Goal: Task Accomplishment & Management: Manage account settings

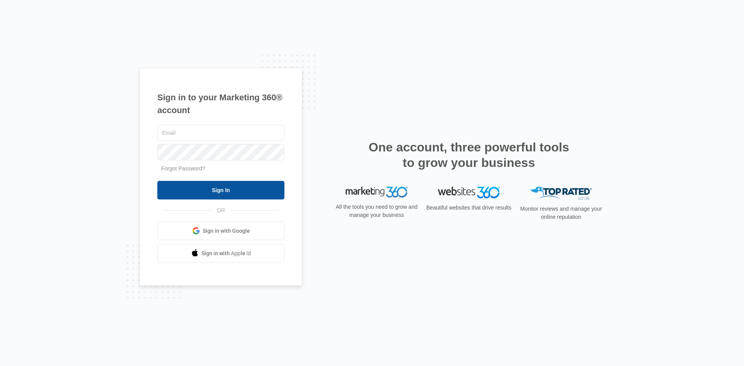
type input "[PERSON_NAME][EMAIL_ADDRESS][DOMAIN_NAME]"
click at [220, 191] on input "Sign In" at bounding box center [220, 190] width 127 height 19
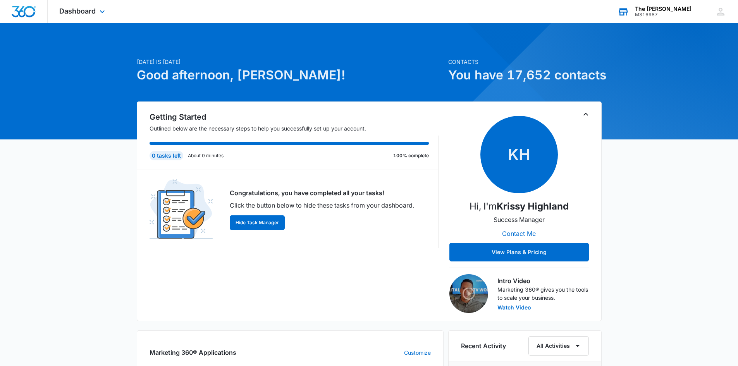
click at [649, 5] on div "The Benjamin Ridgefield M316987 Your Accounts View All" at bounding box center [654, 11] width 97 height 23
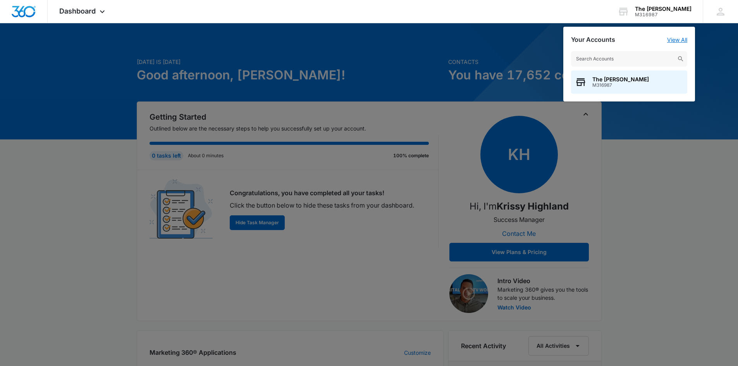
click at [678, 39] on link "View All" at bounding box center [678, 39] width 20 height 7
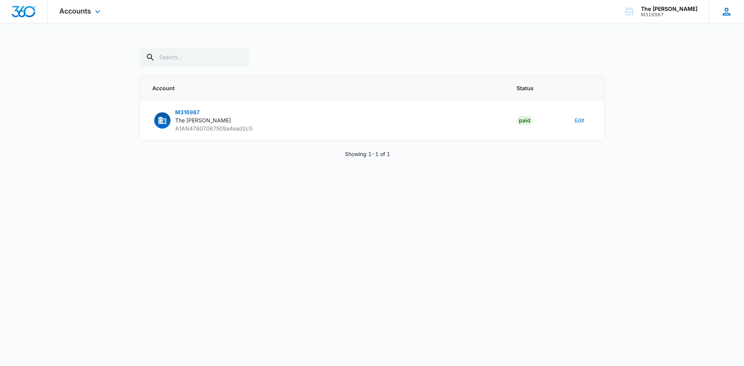
click at [729, 11] on icon at bounding box center [727, 12] width 12 height 12
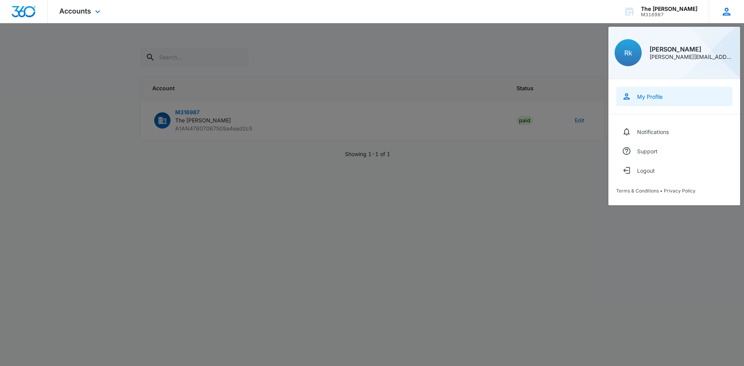
click at [649, 99] on div "My Profile" at bounding box center [650, 96] width 26 height 7
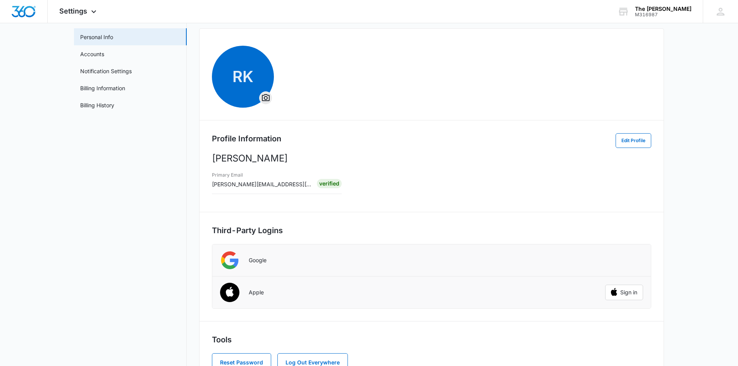
scroll to position [66, 0]
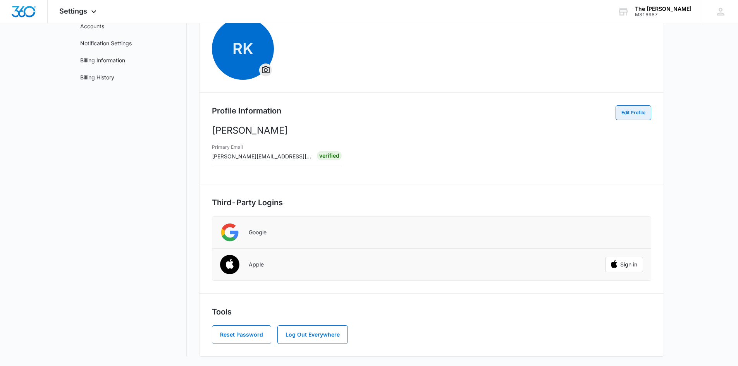
click at [619, 116] on button "Edit Profile" at bounding box center [634, 112] width 36 height 15
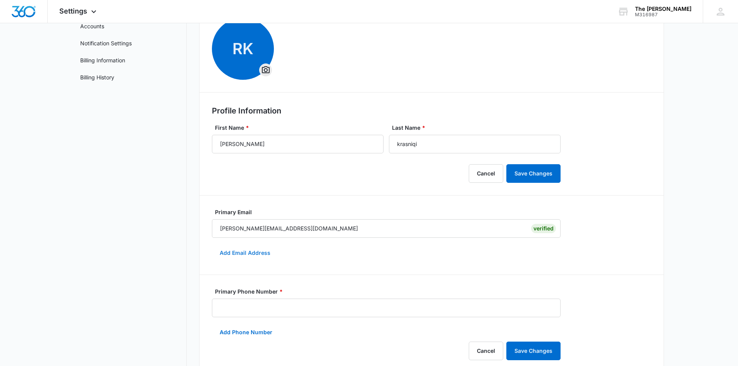
click at [263, 249] on button "Add Email Address" at bounding box center [245, 253] width 66 height 19
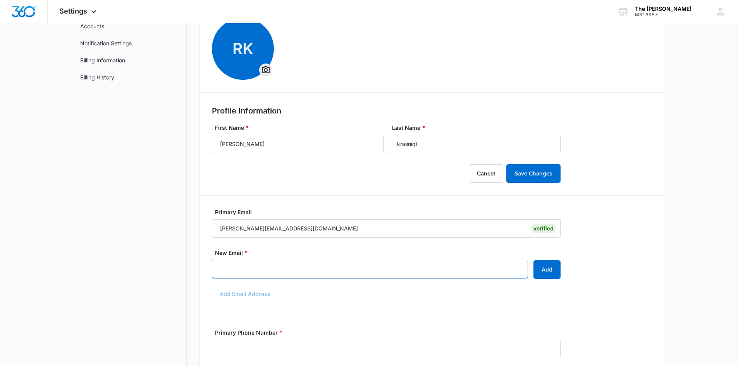
drag, startPoint x: 269, startPoint y: 266, endPoint x: 270, endPoint y: 270, distance: 4.2
click at [269, 266] on input "New Email *" at bounding box center [370, 269] width 316 height 19
type input "reggie@thebenjamin.com"
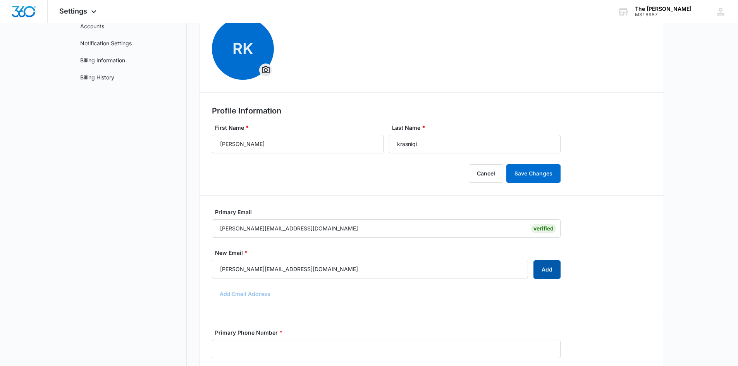
click at [541, 271] on button "Add" at bounding box center [547, 269] width 27 height 19
click at [246, 297] on button "Add Email Address" at bounding box center [245, 294] width 66 height 19
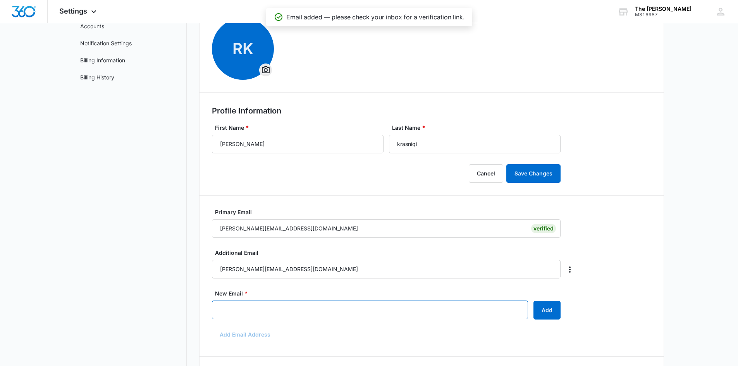
click at [259, 309] on input "New Email *" at bounding box center [370, 310] width 316 height 19
drag, startPoint x: 259, startPoint y: 312, endPoint x: 290, endPoint y: 322, distance: 31.9
click at [260, 312] on input "alma@thebengjamin.com" at bounding box center [370, 310] width 316 height 19
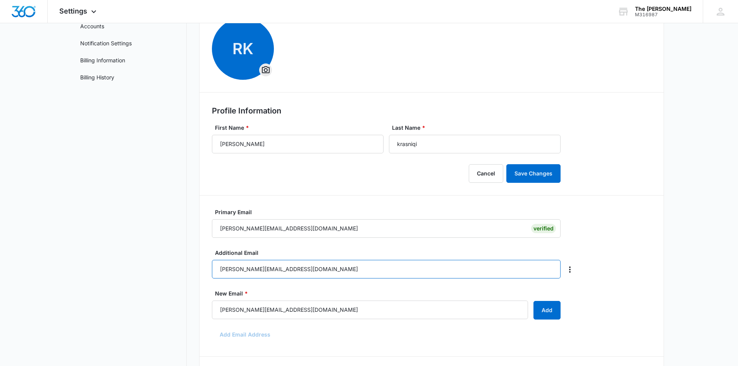
drag, startPoint x: 273, startPoint y: 269, endPoint x: 335, endPoint y: 264, distance: 62.2
click at [273, 267] on input "reggie@thebenjamin.com" at bounding box center [386, 269] width 349 height 19
click at [273, 270] on input "reggie@thebenjamin.com" at bounding box center [386, 269] width 349 height 19
click at [274, 268] on input "reggie@thebenjamin.com" at bounding box center [386, 269] width 349 height 19
click at [309, 271] on input "reggie@thebenjamin.com" at bounding box center [386, 269] width 349 height 19
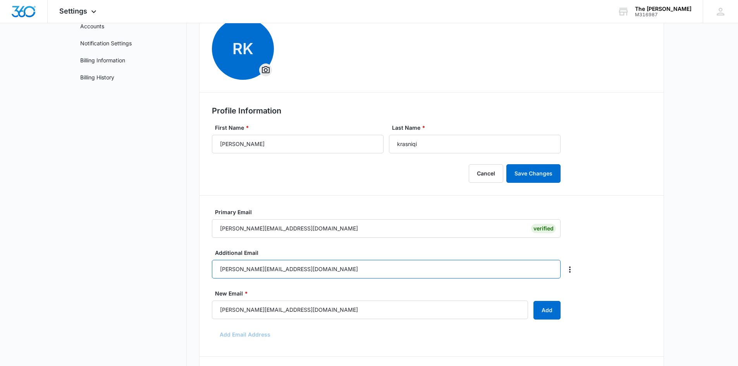
click at [308, 271] on input "reggie@thebenjamin.com" at bounding box center [386, 269] width 349 height 19
click at [570, 267] on icon "Overflow Menu" at bounding box center [570, 269] width 9 height 9
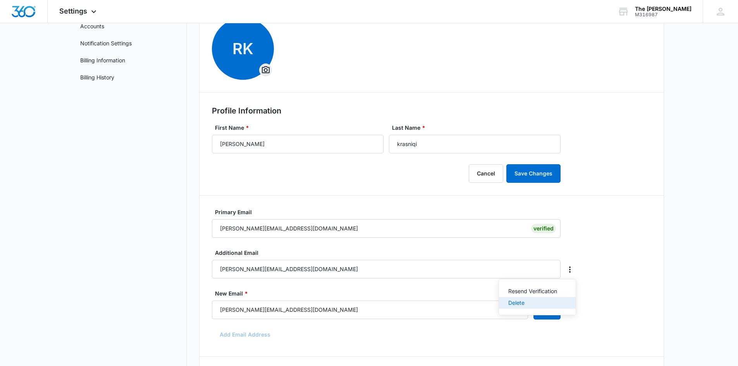
click at [530, 301] on div "Delete" at bounding box center [533, 302] width 49 height 5
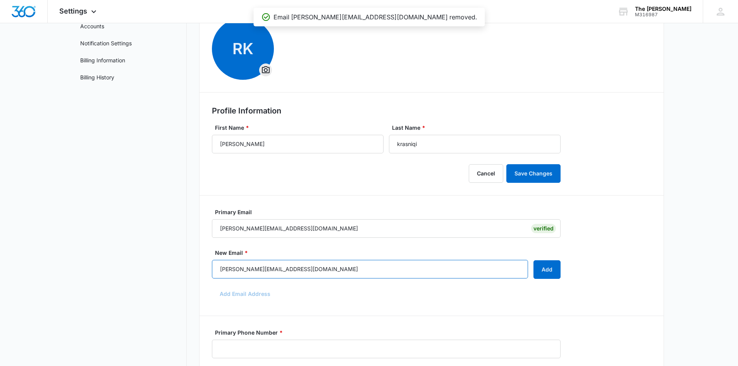
click at [269, 269] on input "alma@thebenjamin.com" at bounding box center [370, 269] width 316 height 19
type input "[PERSON_NAME][EMAIL_ADDRESS][DOMAIN_NAME]"
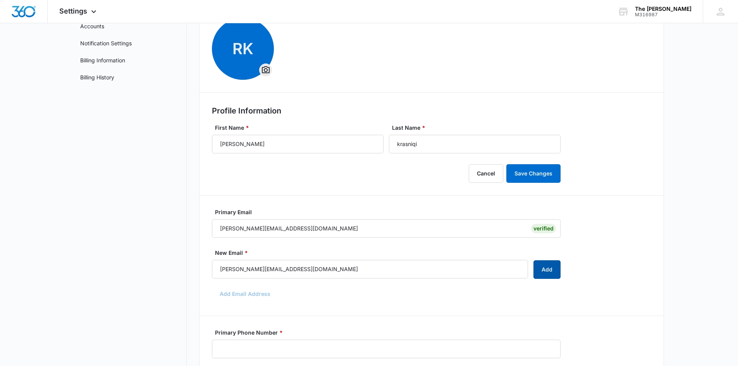
click at [549, 273] on button "Add" at bounding box center [547, 269] width 27 height 19
click at [244, 294] on button "Add Email Address" at bounding box center [245, 294] width 66 height 19
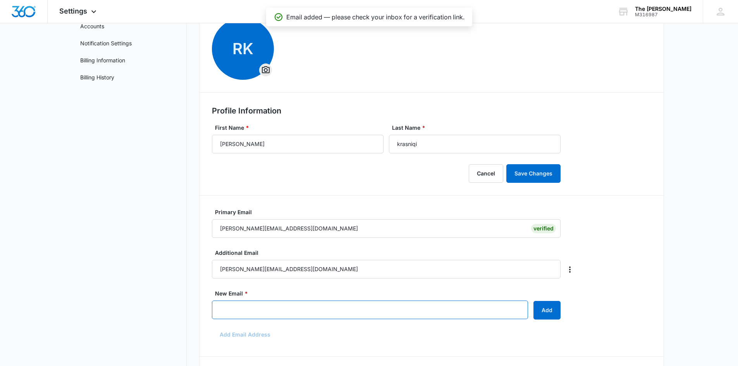
click at [264, 313] on input "New Email *" at bounding box center [370, 310] width 316 height 19
type input "[PERSON_NAME][EMAIL_ADDRESS][DOMAIN_NAME]"
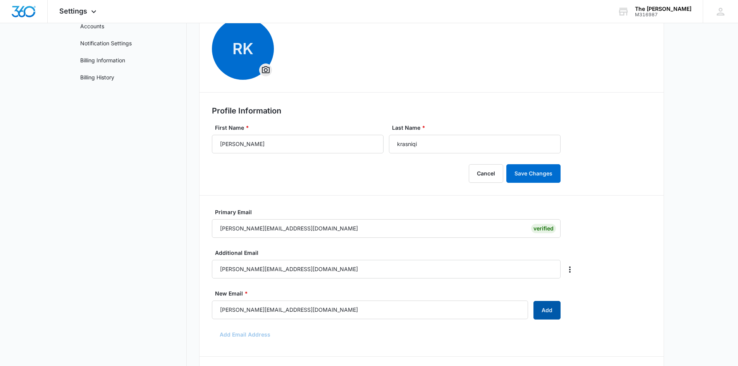
click at [553, 311] on button "Add" at bounding box center [547, 310] width 27 height 19
click at [568, 273] on icon "Overflow Menu" at bounding box center [570, 269] width 9 height 9
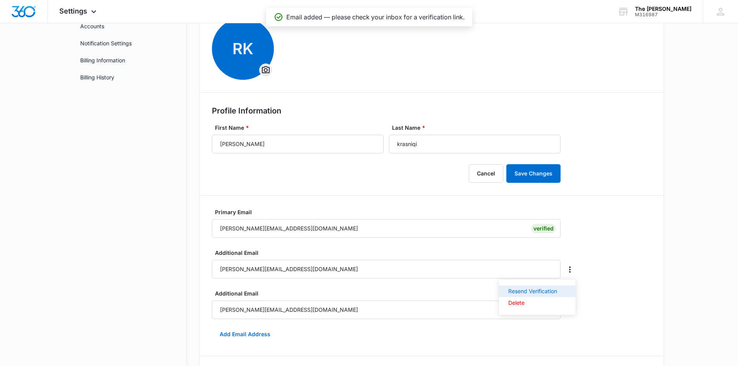
drag, startPoint x: 528, startPoint y: 293, endPoint x: 565, endPoint y: 300, distance: 37.0
click at [530, 293] on div "Resend Verification" at bounding box center [533, 291] width 49 height 5
click at [574, 310] on icon "Overflow Menu" at bounding box center [570, 310] width 9 height 9
click at [547, 331] on div "Resend Verification" at bounding box center [533, 331] width 49 height 5
click at [571, 311] on icon "Overflow Menu" at bounding box center [570, 310] width 2 height 6
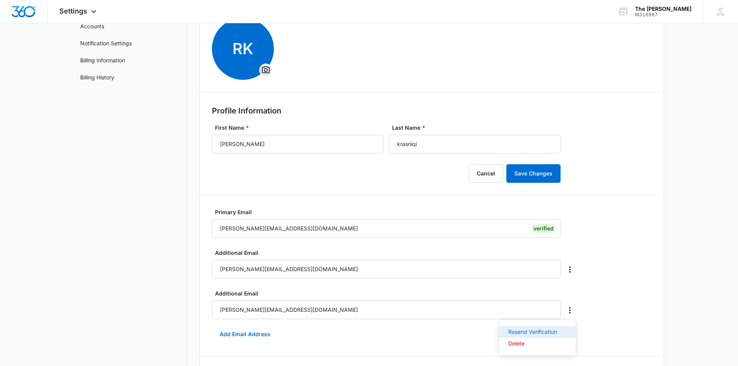
click at [542, 333] on div "Resend Verification" at bounding box center [533, 331] width 49 height 5
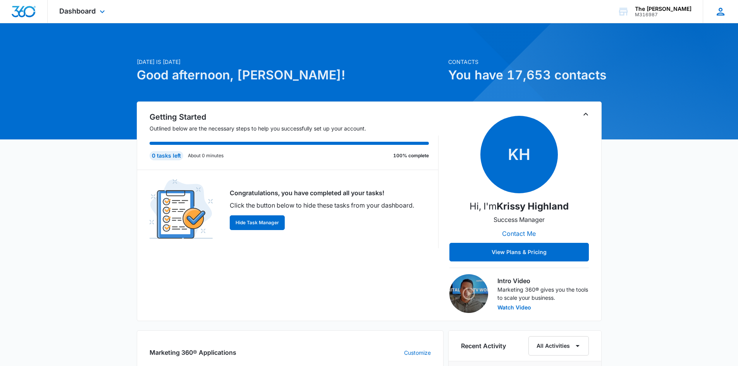
click at [722, 11] on icon at bounding box center [721, 12] width 8 height 8
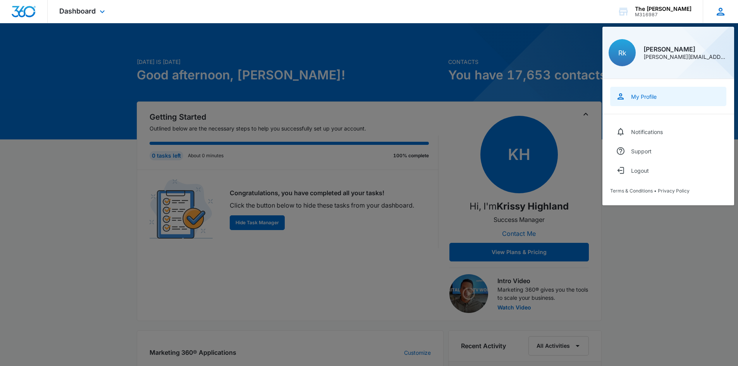
click at [652, 97] on div "My Profile" at bounding box center [644, 96] width 26 height 7
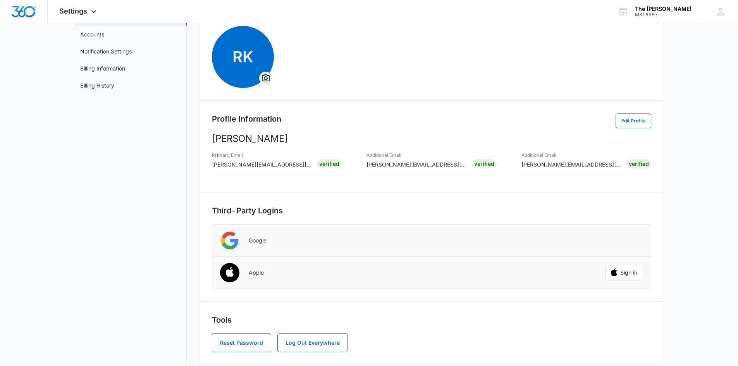
scroll to position [66, 0]
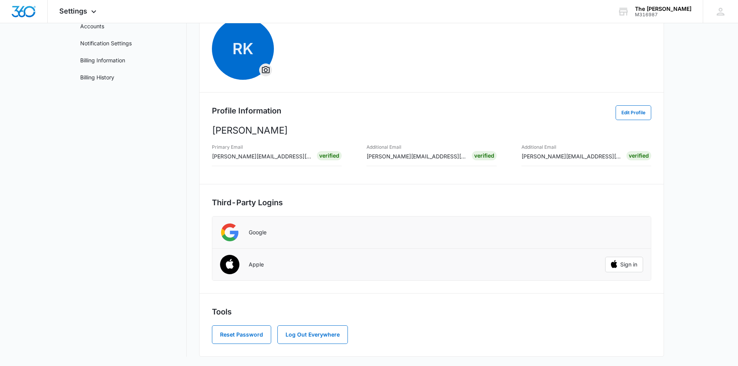
click at [542, 156] on span "[PERSON_NAME][EMAIL_ADDRESS][DOMAIN_NAME]" at bounding box center [591, 156] width 138 height 7
click at [626, 109] on button "Edit Profile" at bounding box center [634, 112] width 36 height 15
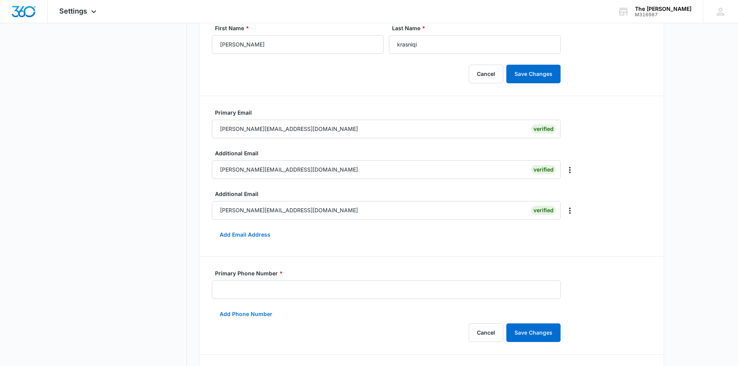
scroll to position [182, 0]
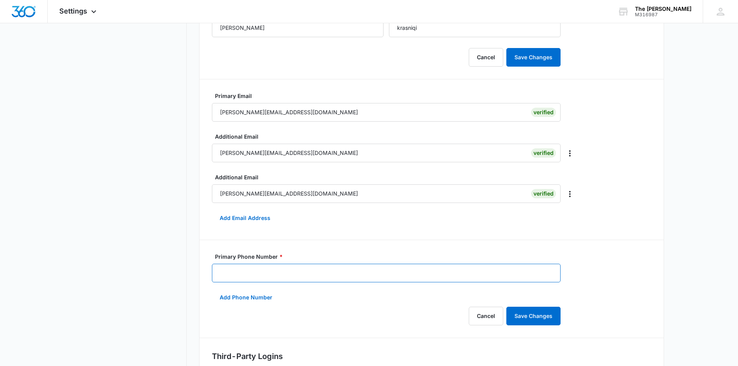
click at [522, 275] on input "Primary Phone Number *" at bounding box center [386, 273] width 349 height 19
type input "[PHONE_NUMBER]"
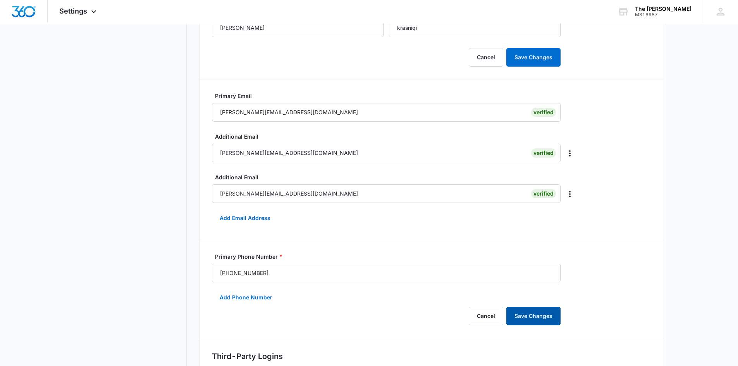
click at [539, 321] on button "Save Changes" at bounding box center [534, 316] width 54 height 19
click at [250, 297] on button "Add Phone Number" at bounding box center [246, 297] width 68 height 19
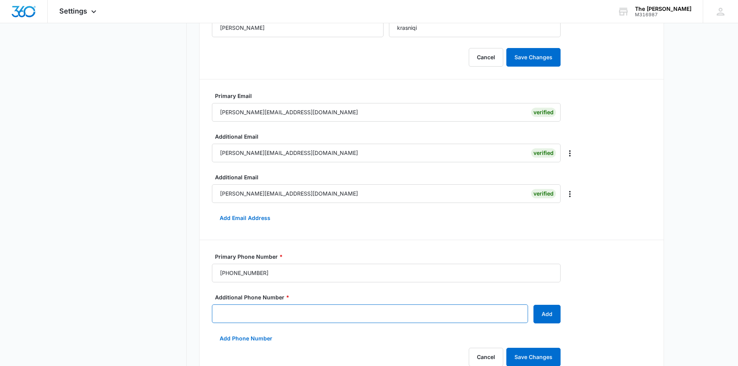
click at [302, 318] on input "Additional Phone Number *" at bounding box center [370, 314] width 316 height 19
type input "[PHONE_NUMBER]"
click at [548, 314] on button "Add" at bounding box center [547, 314] width 27 height 19
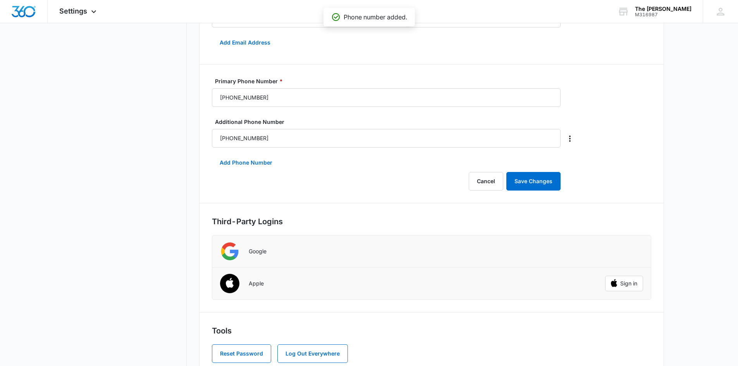
scroll to position [376, 0]
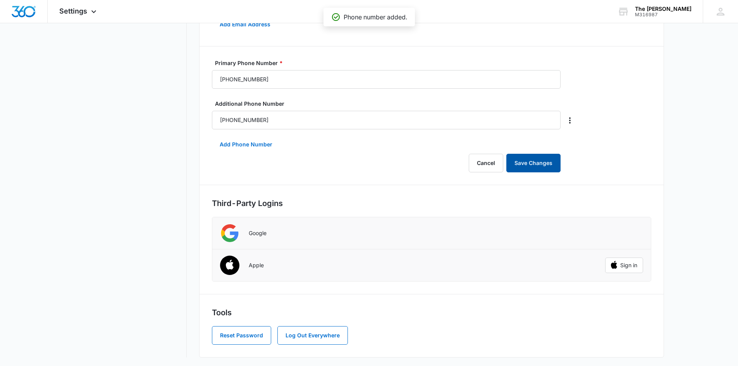
click at [540, 167] on button "Save Changes" at bounding box center [534, 163] width 54 height 19
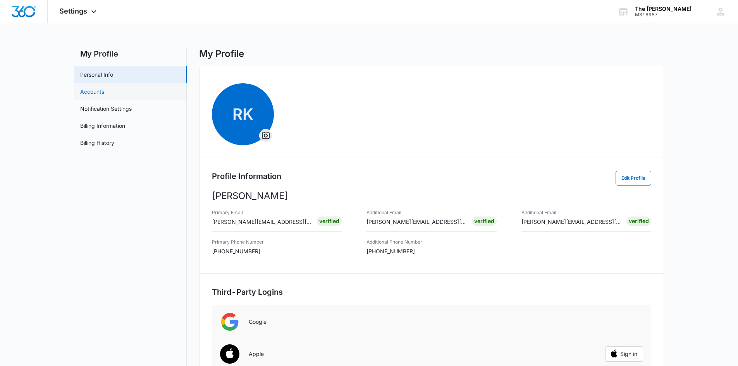
click at [86, 93] on link "Accounts" at bounding box center [92, 92] width 24 height 8
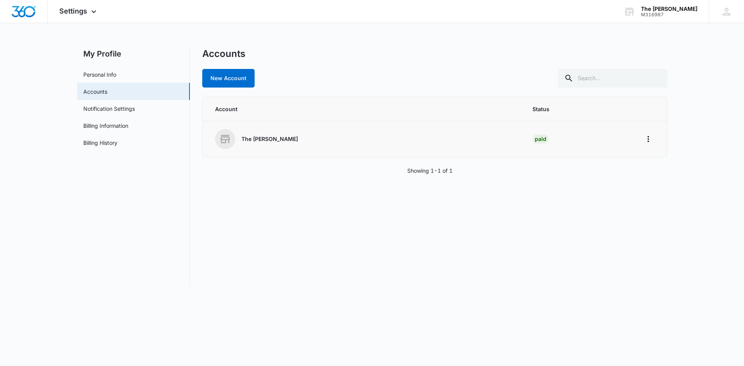
click at [491, 145] on div "The Benjamin Ridgefield" at bounding box center [364, 139] width 299 height 20
click at [650, 138] on icon "Home" at bounding box center [648, 139] width 9 height 9
click at [595, 137] on td "Paid" at bounding box center [577, 139] width 109 height 36
click at [652, 139] on icon "Home" at bounding box center [648, 139] width 9 height 9
click at [651, 161] on button "Go to Dashboard" at bounding box center [678, 161] width 71 height 12
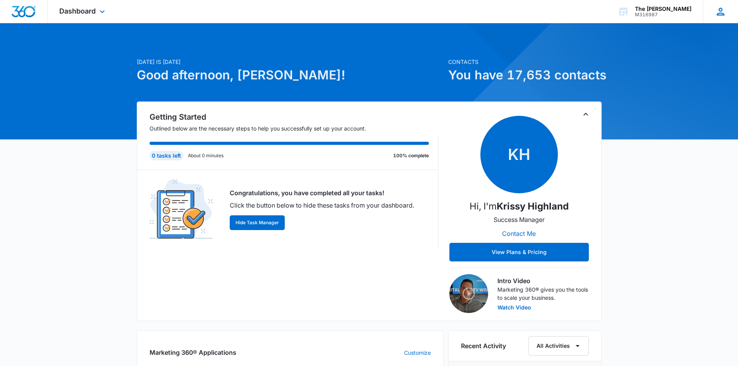
click at [717, 10] on icon at bounding box center [721, 12] width 12 height 12
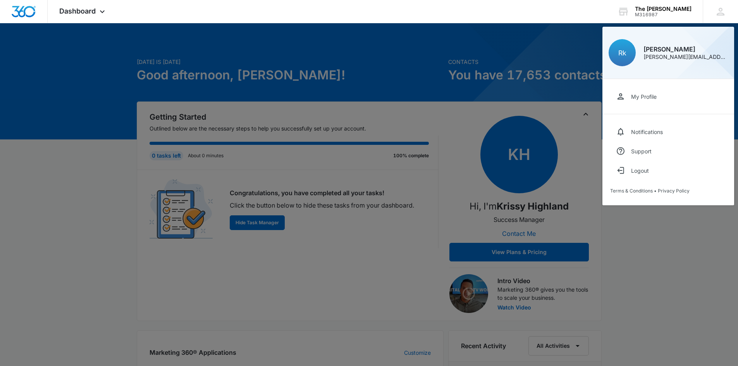
click at [655, 97] on div "My Profile" at bounding box center [644, 96] width 26 height 7
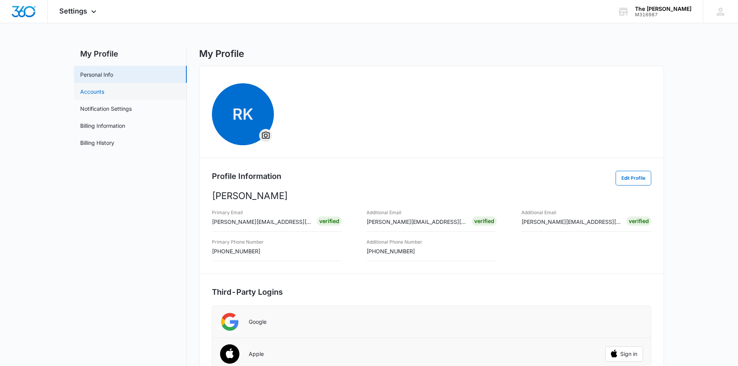
click at [99, 91] on link "Accounts" at bounding box center [92, 92] width 24 height 8
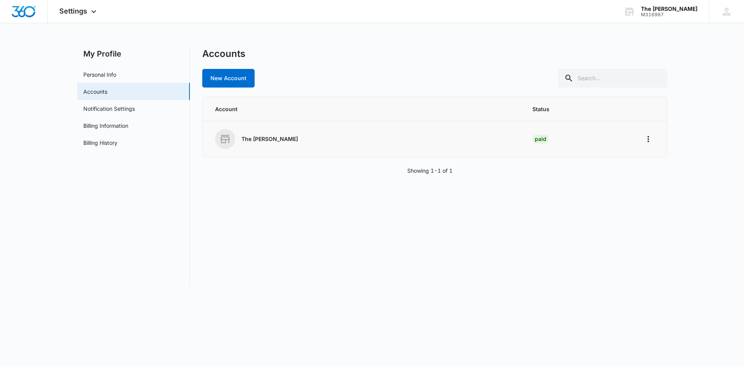
click at [238, 141] on div "The [PERSON_NAME]" at bounding box center [364, 139] width 299 height 20
click at [495, 143] on div "The [PERSON_NAME]" at bounding box center [364, 139] width 299 height 20
click at [118, 110] on link "Notification Settings" at bounding box center [109, 109] width 52 height 8
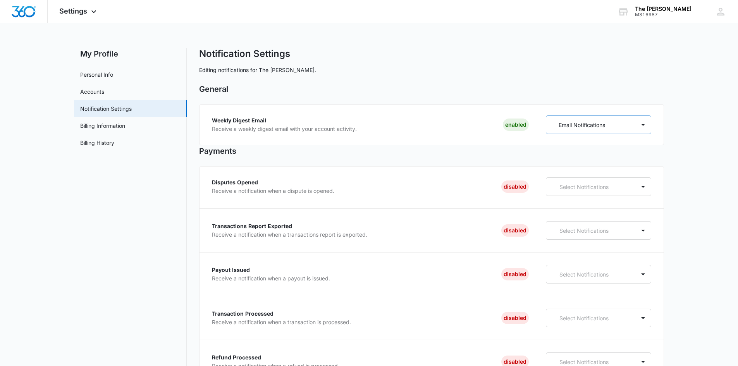
click at [585, 126] on p "Email Notifications" at bounding box center [582, 125] width 47 height 8
click at [449, 128] on div "Weekly Digest Email Receive a weekly digest email with your account activity. E…" at bounding box center [370, 125] width 317 height 19
drag, startPoint x: 518, startPoint y: 127, endPoint x: 523, endPoint y: 129, distance: 4.9
click at [519, 127] on div "Enabled" at bounding box center [516, 125] width 26 height 12
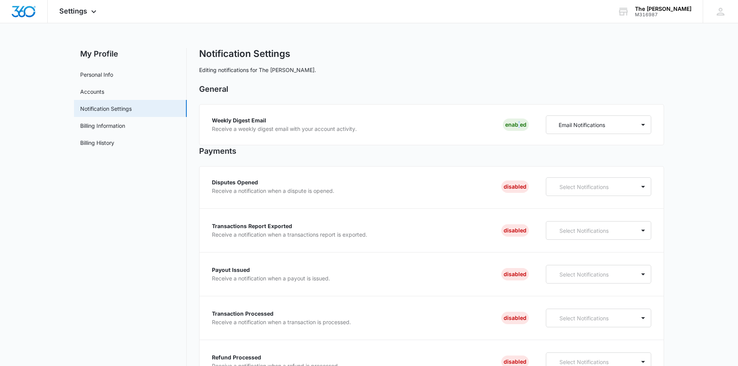
scroll to position [78, 0]
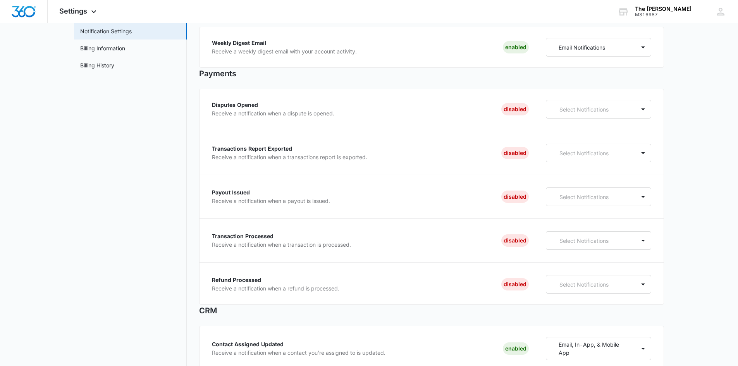
click at [574, 122] on div "Disputes Opened Receive a notification when a dispute is opened. Disabled Selec…" at bounding box center [432, 115] width 440 height 31
click at [573, 115] on div "Select Notifications" at bounding box center [592, 109] width 90 height 14
click at [597, 152] on p "Email Notifications" at bounding box center [578, 151] width 47 height 8
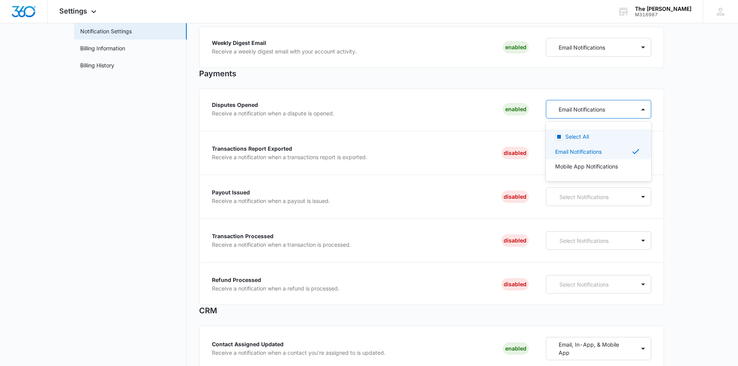
click at [507, 132] on div "Disputes Opened Receive a notification when a dispute is opened. Enabled option…" at bounding box center [431, 197] width 465 height 216
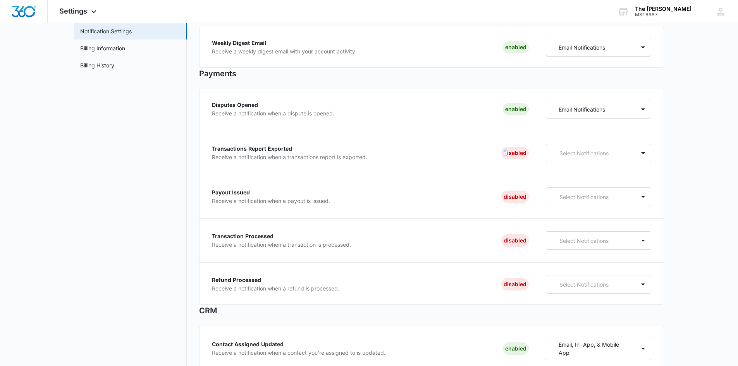
drag, startPoint x: 580, startPoint y: 151, endPoint x: 587, endPoint y: 164, distance: 14.0
click at [582, 152] on p "Select Notifications" at bounding box center [593, 153] width 66 height 8
click at [555, 181] on div at bounding box center [559, 181] width 8 height 8
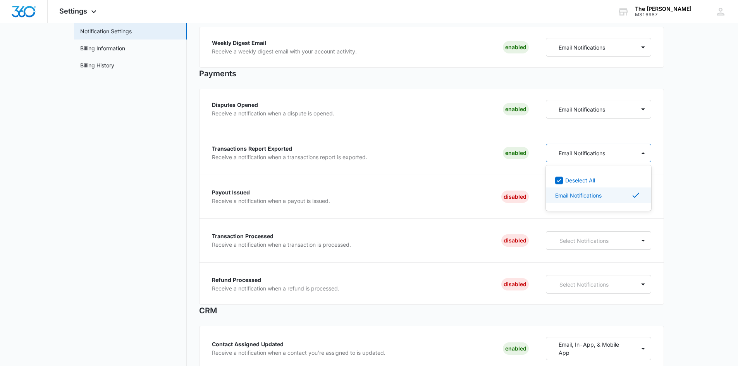
drag, startPoint x: 492, startPoint y: 209, endPoint x: 511, endPoint y: 209, distance: 19.0
click at [497, 209] on div "Payout Issued Receive a notification when a payout is issued. Disabled Select N…" at bounding box center [432, 203] width 440 height 31
click at [573, 204] on div "Select Notifications" at bounding box center [592, 197] width 90 height 14
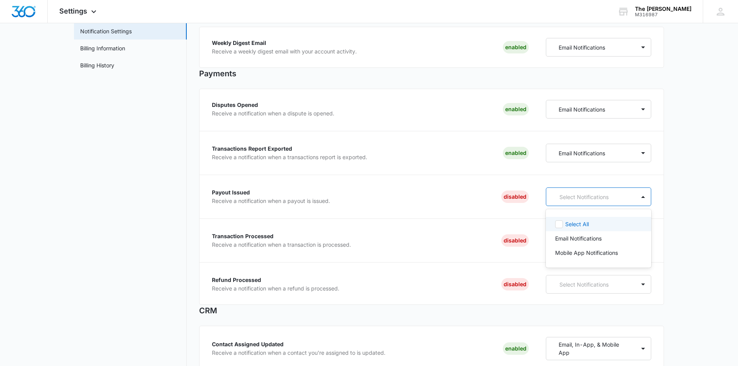
drag, startPoint x: 560, startPoint y: 223, endPoint x: 517, endPoint y: 216, distance: 44.0
click at [560, 223] on icon at bounding box center [559, 224] width 7 height 7
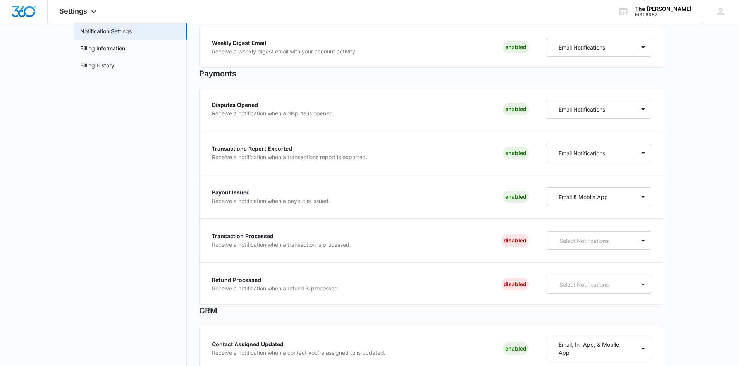
click at [503, 212] on div "Payout Issued Receive a notification when a payout is issued. Enabled Email & M…" at bounding box center [432, 203] width 440 height 31
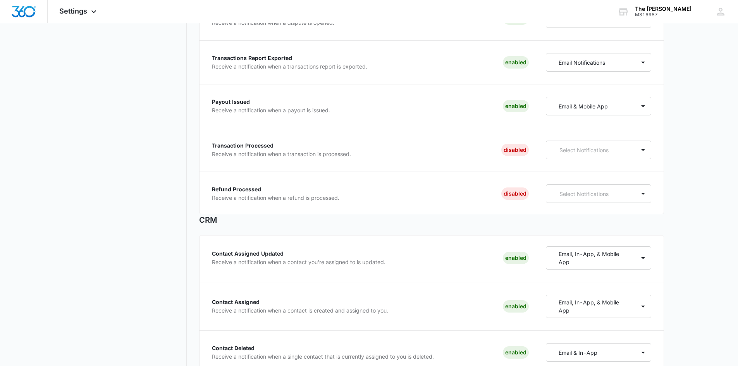
scroll to position [194, 0]
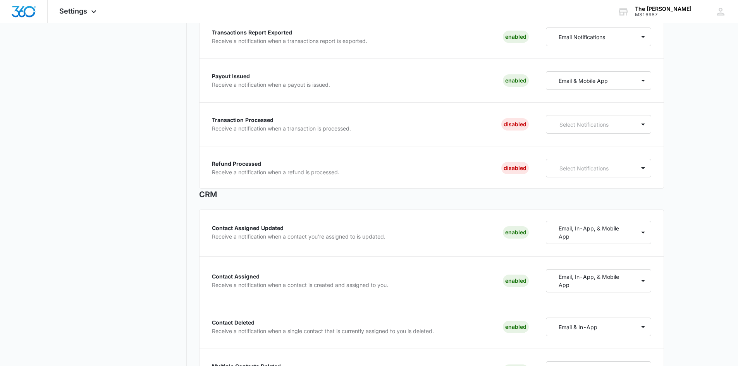
click at [563, 114] on div "Disputes Opened Receive a notification when a dispute is opened. Enabled Email …" at bounding box center [431, 80] width 465 height 216
click at [564, 129] on div "Select Notifications" at bounding box center [592, 124] width 90 height 14
click at [564, 149] on div "Select All" at bounding box center [598, 152] width 86 height 8
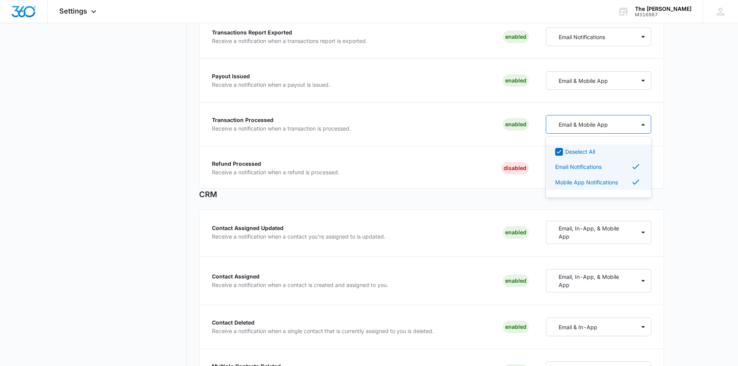
click at [569, 159] on div "Email Notifications" at bounding box center [599, 167] width 106 height 16
click at [561, 152] on rect at bounding box center [559, 152] width 4 height 4
drag, startPoint x: 684, startPoint y: 146, endPoint x: 600, endPoint y: 168, distance: 87.0
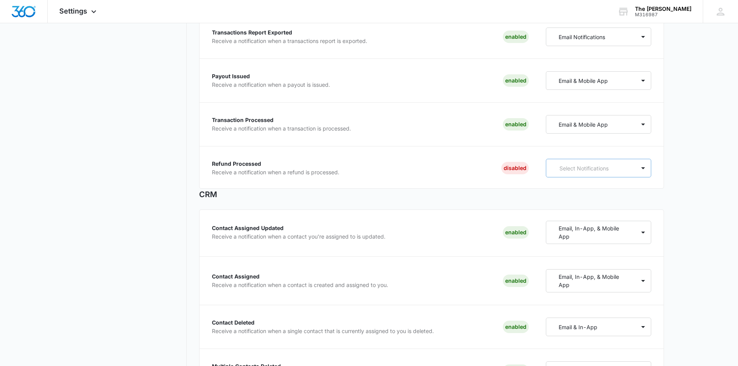
click at [591, 169] on p "Select Notifications" at bounding box center [593, 168] width 66 height 8
drag, startPoint x: 567, startPoint y: 207, endPoint x: 626, endPoint y: 190, distance: 61.0
click at [567, 207] on p "Email Notifications" at bounding box center [578, 210] width 47 height 8
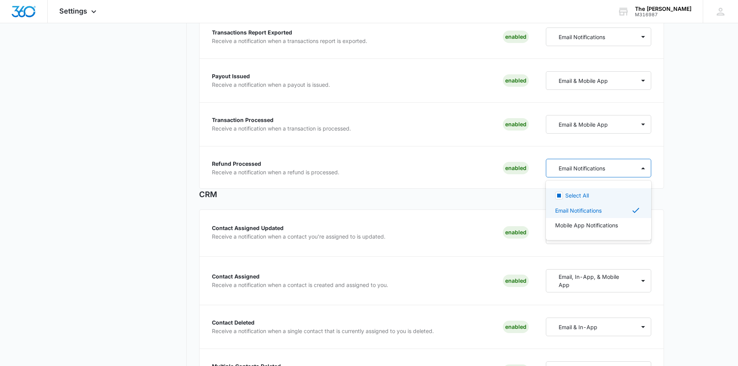
click at [647, 183] on div "Select All Email Notifications Mobile App Notifications" at bounding box center [599, 211] width 106 height 60
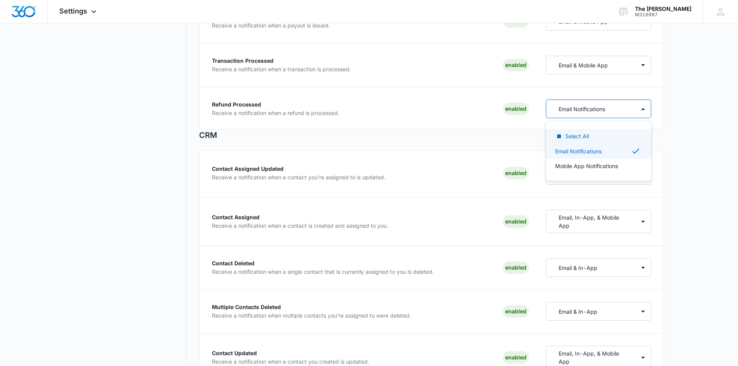
scroll to position [310, 0]
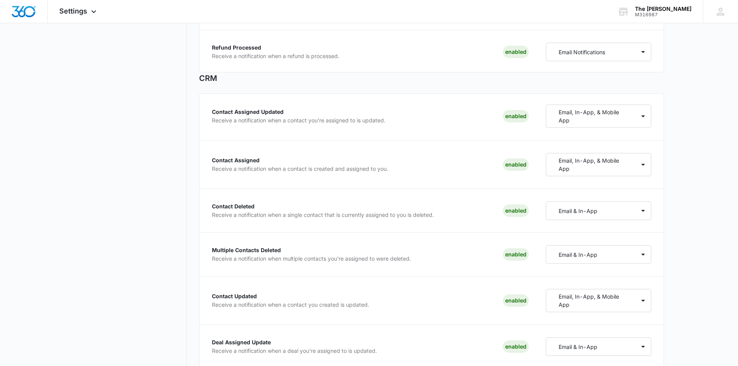
click at [623, 112] on p "Email, In-App, & Mobile App" at bounding box center [592, 116] width 67 height 16
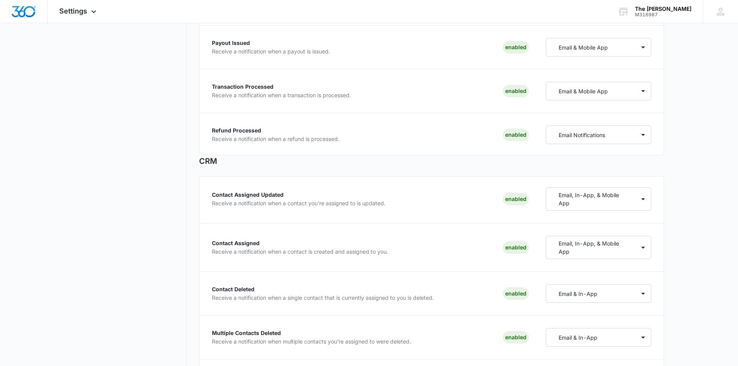
scroll to position [0, 0]
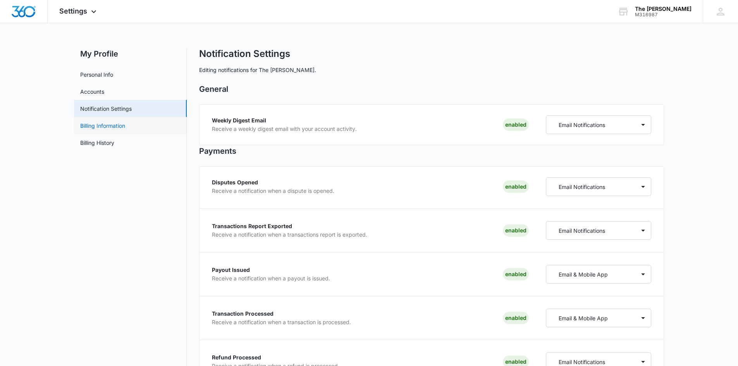
click at [98, 122] on link "Billing Information" at bounding box center [102, 126] width 45 height 8
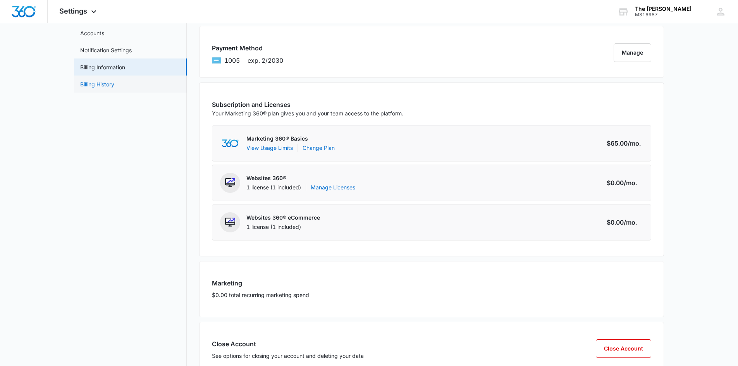
scroll to position [46, 0]
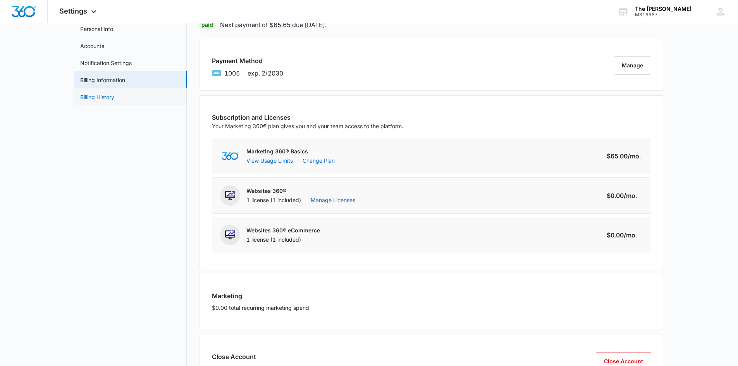
click at [106, 93] on link "Billing History" at bounding box center [97, 97] width 34 height 8
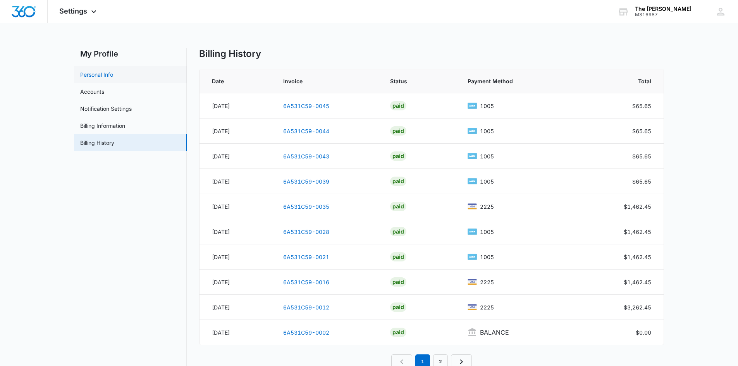
click at [107, 78] on link "Personal Info" at bounding box center [96, 75] width 33 height 8
